Goal: Communication & Community: Share content

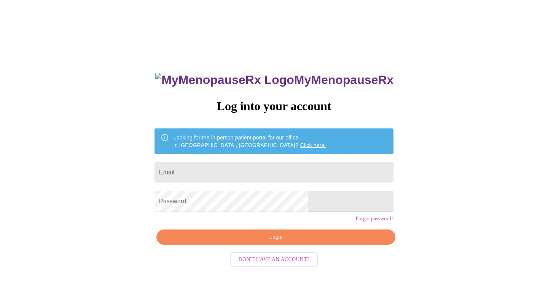
click at [292, 180] on form "Email" at bounding box center [273, 172] width 239 height 29
click at [292, 167] on input "Email" at bounding box center [273, 172] width 239 height 21
type input "doherty.lindsey@gmail.com"
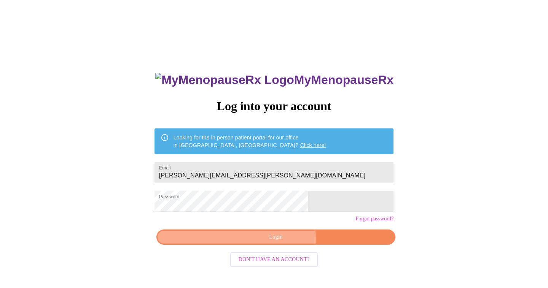
click at [278, 242] on span "Login" at bounding box center [275, 238] width 221 height 10
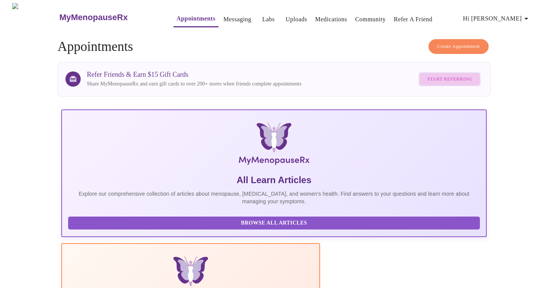
click at [473, 76] on button "Start Referring" at bounding box center [449, 79] width 62 height 14
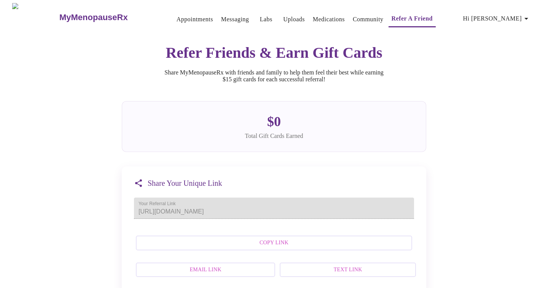
click at [356, 275] on span "Text Link" at bounding box center [347, 270] width 119 height 10
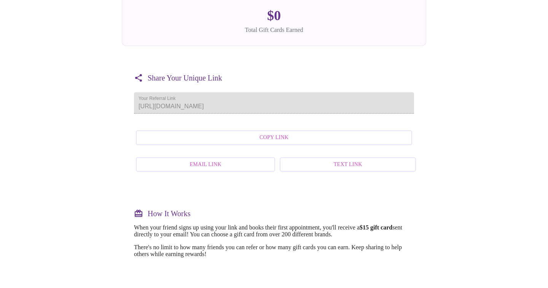
scroll to position [106, 0]
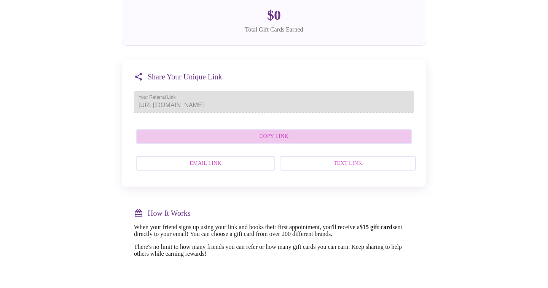
click at [286, 141] on span "Copy Link" at bounding box center [273, 137] width 259 height 10
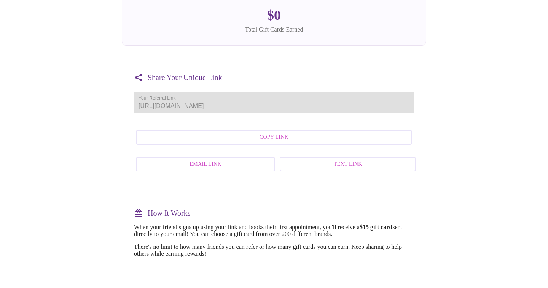
scroll to position [0, 0]
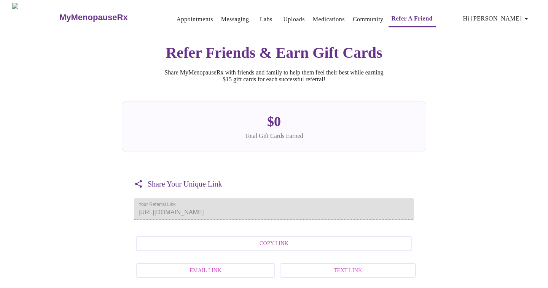
click at [185, 15] on link "Appointments" at bounding box center [194, 19] width 37 height 11
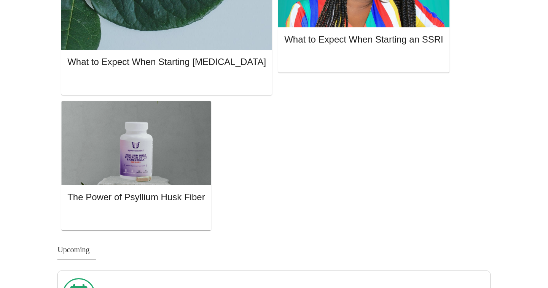
scroll to position [596, 0]
